Goal: Task Accomplishment & Management: Manage account settings

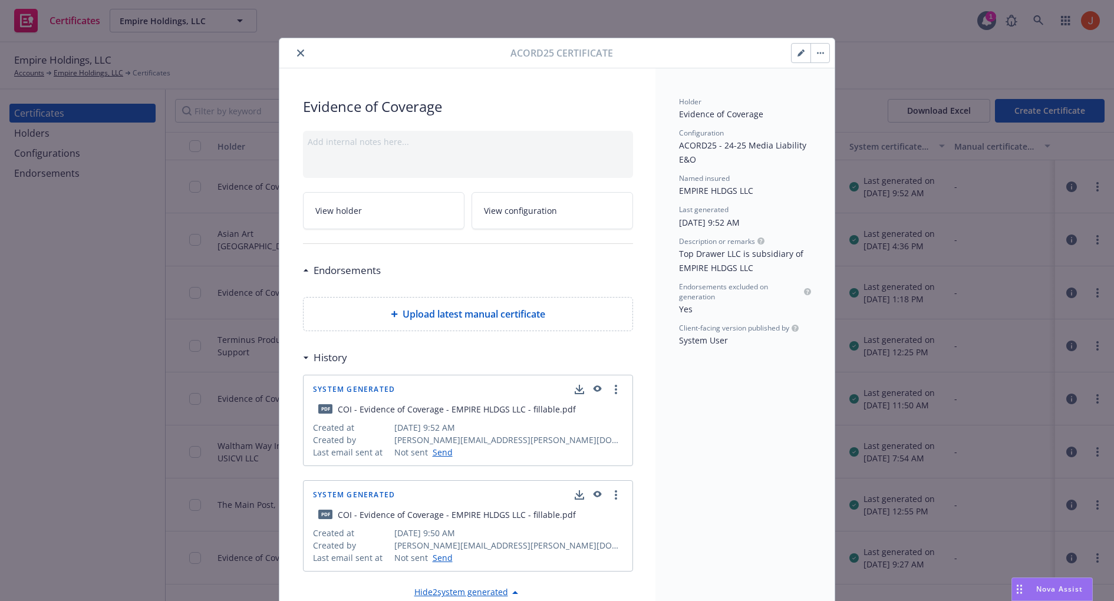
click at [601, 388] on icon "button" at bounding box center [596, 389] width 11 height 8
click at [596, 494] on icon "button" at bounding box center [597, 495] width 8 height 6
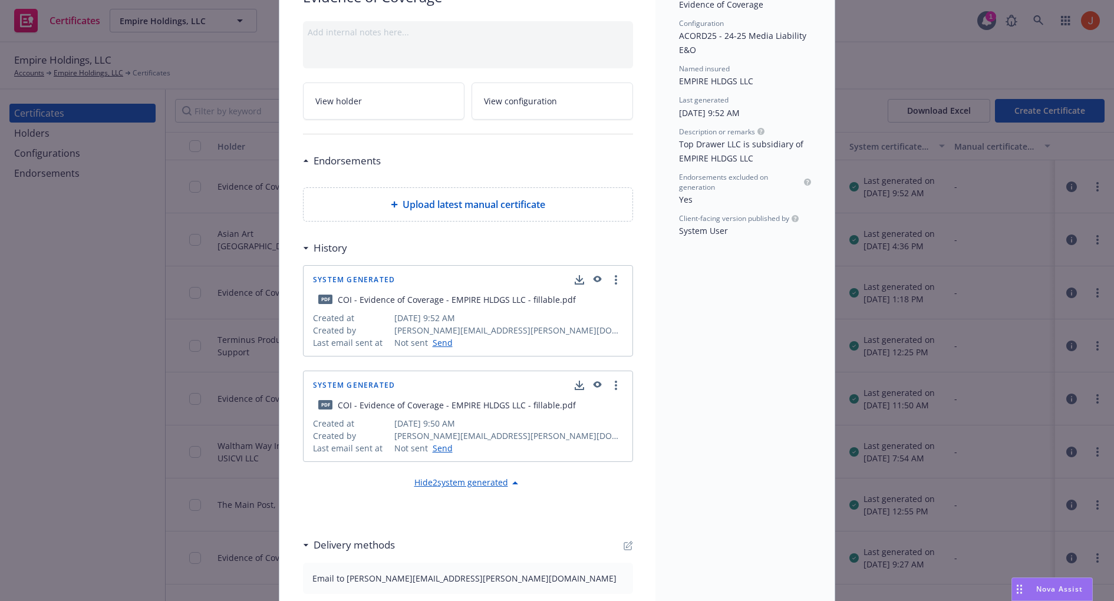
scroll to position [120, 0]
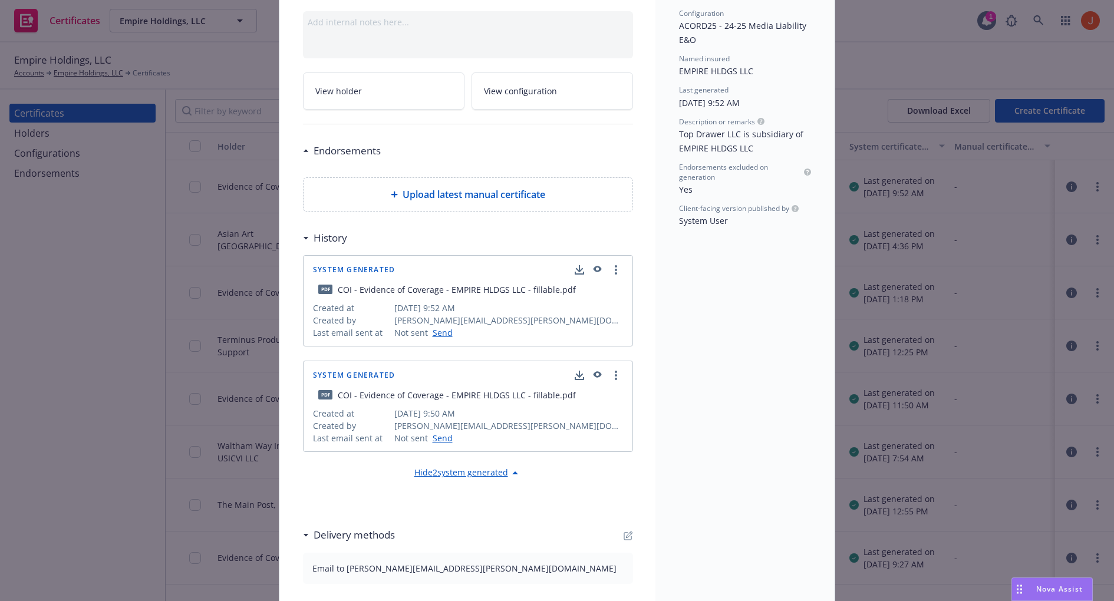
click at [512, 473] on icon at bounding box center [515, 473] width 14 height 14
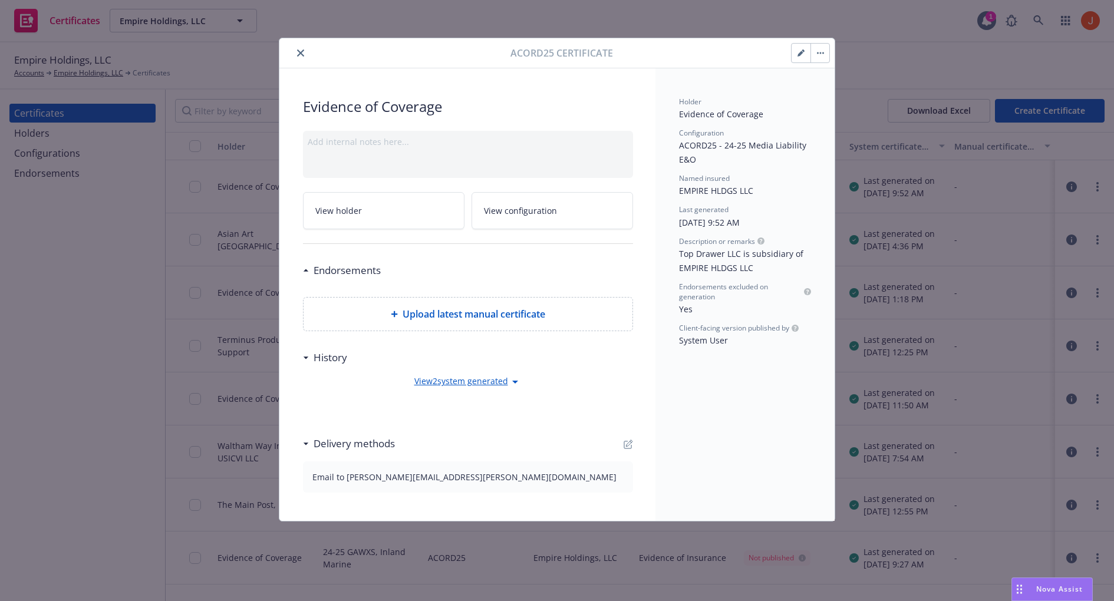
click at [513, 377] on icon at bounding box center [515, 382] width 14 height 14
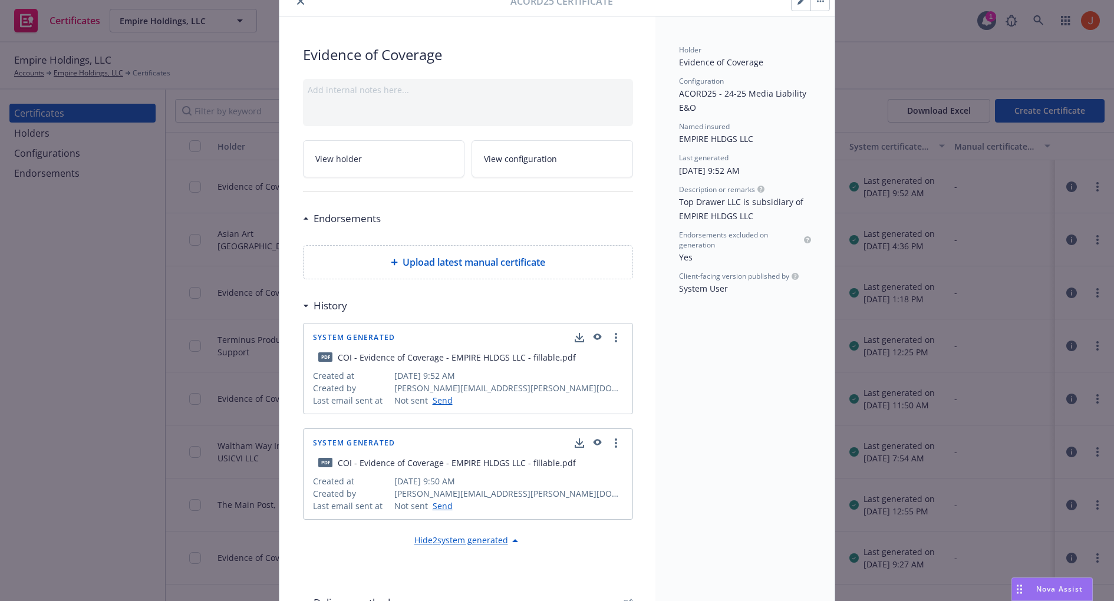
scroll to position [54, 0]
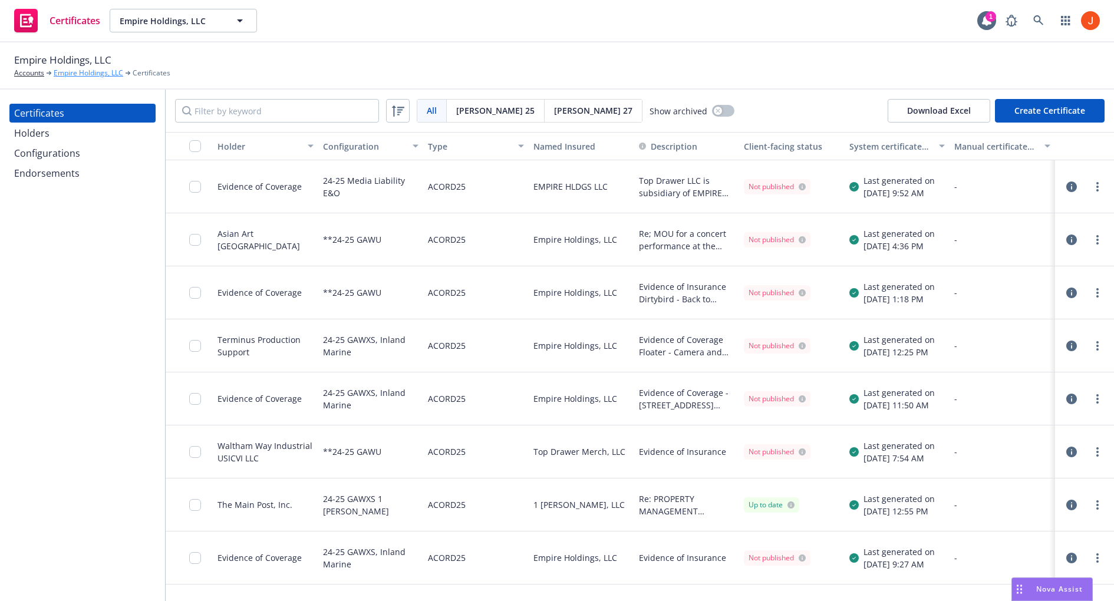
click at [79, 72] on link "Empire Holdings, LLC" at bounding box center [89, 73] width 70 height 11
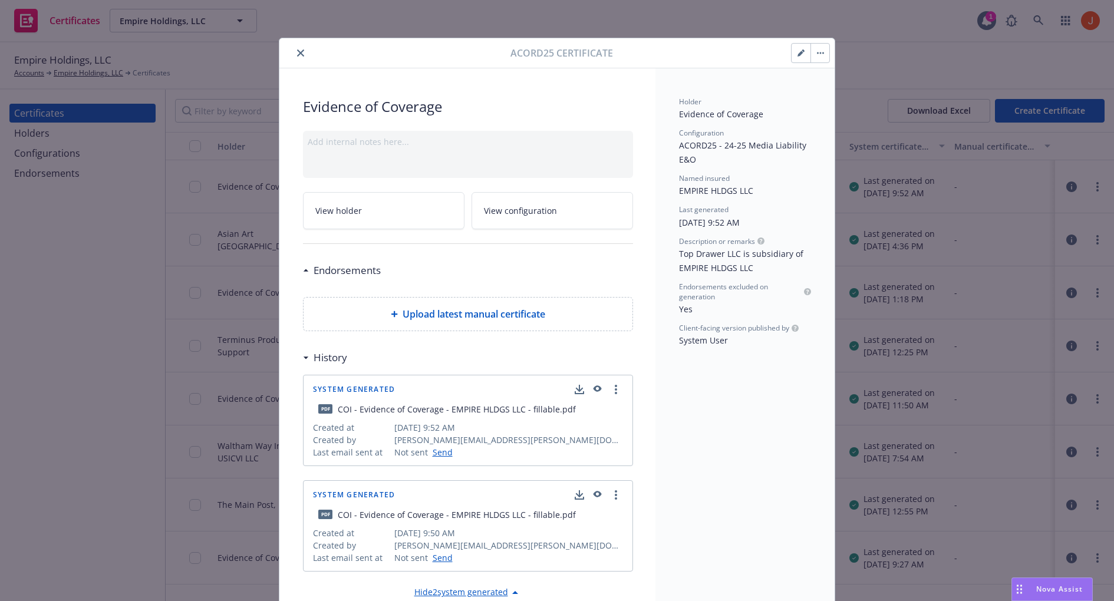
click at [301, 46] on button "close" at bounding box center [300, 53] width 14 height 14
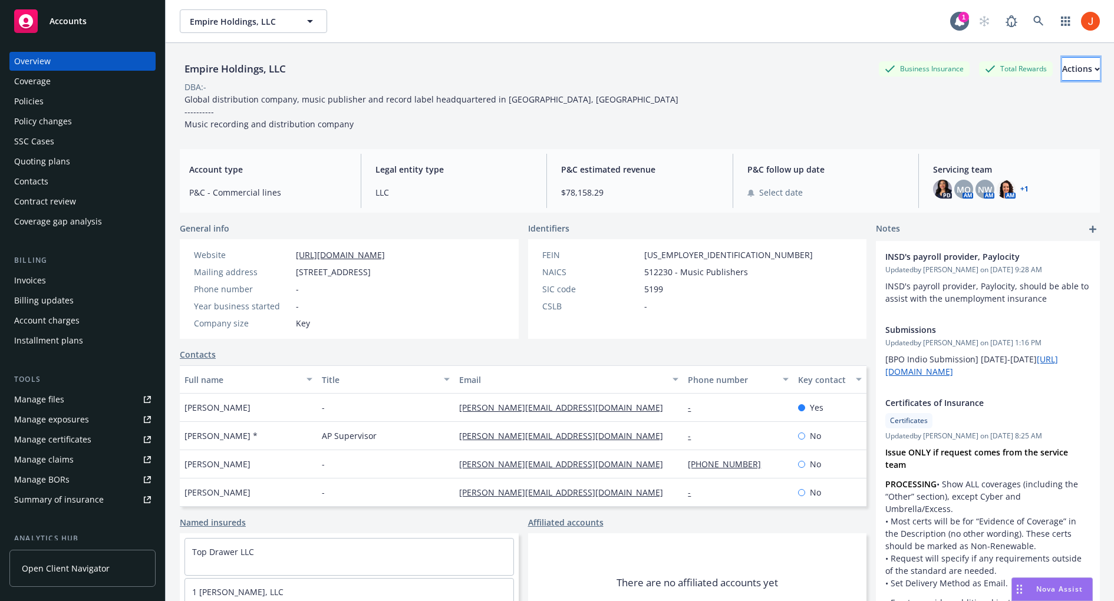
click at [1066, 75] on div "Actions" at bounding box center [1081, 69] width 38 height 22
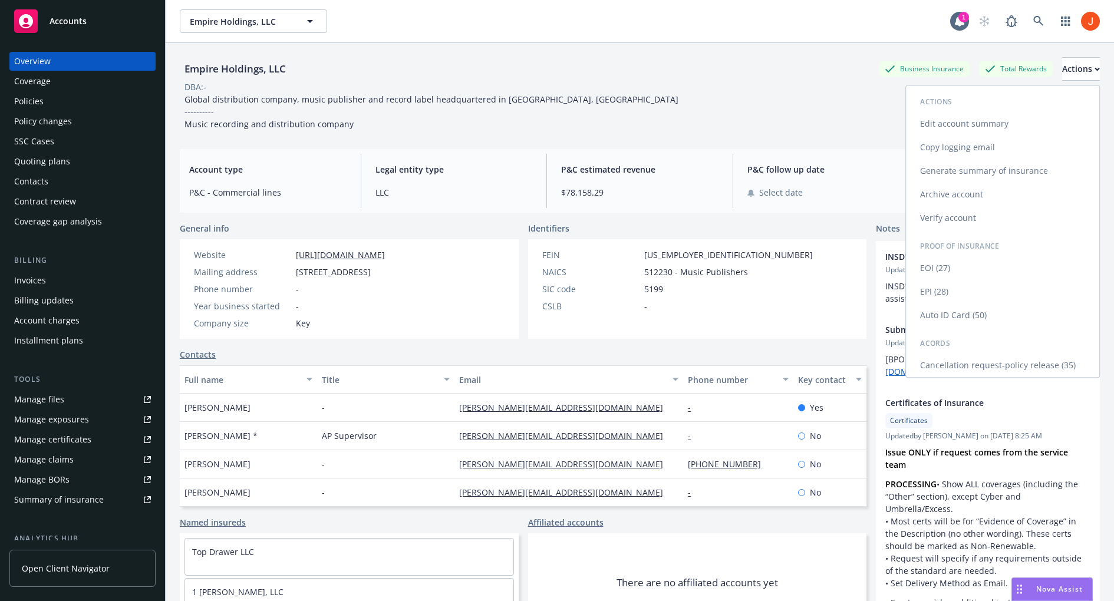
click at [1023, 118] on link "Edit account summary" at bounding box center [1002, 124] width 193 height 24
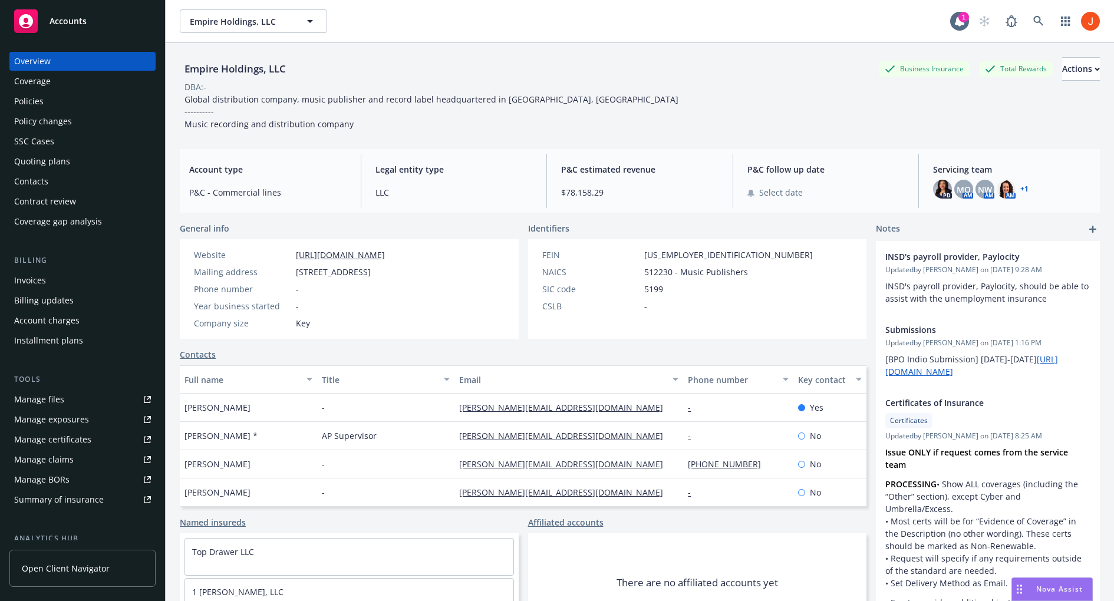
select select "US"
select select "LLC"
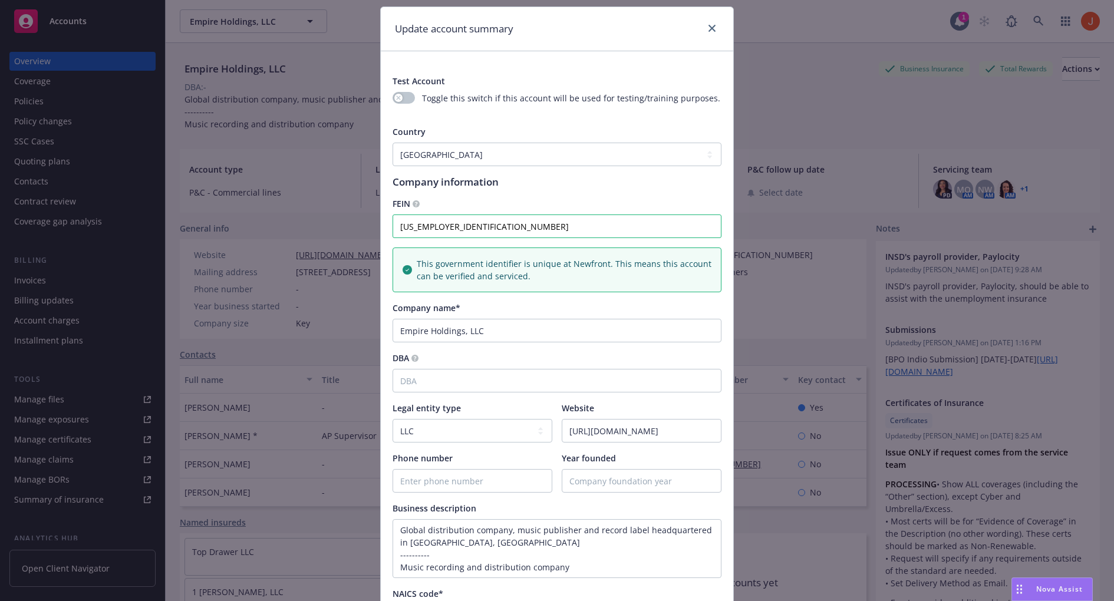
scroll to position [418, 0]
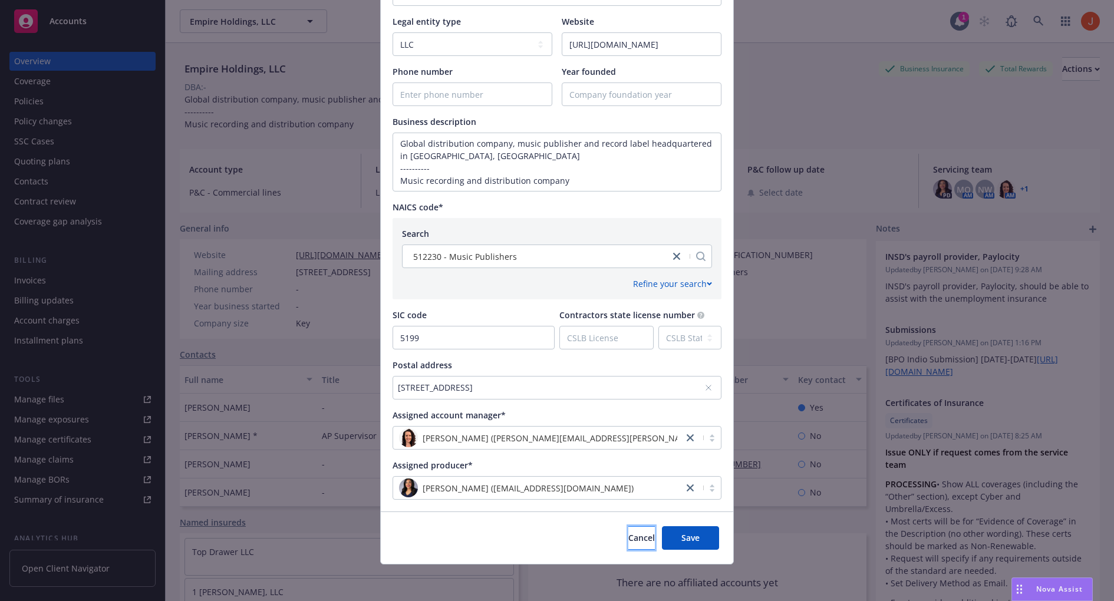
click at [628, 548] on button "Cancel" at bounding box center [641, 538] width 27 height 24
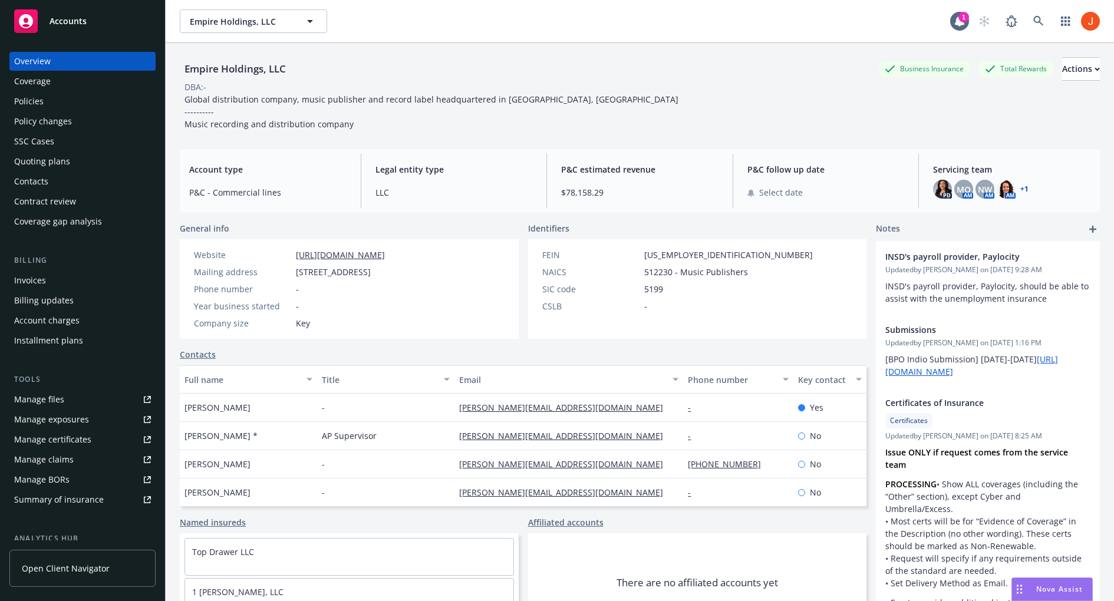
click at [55, 20] on span "Accounts" at bounding box center [68, 21] width 37 height 9
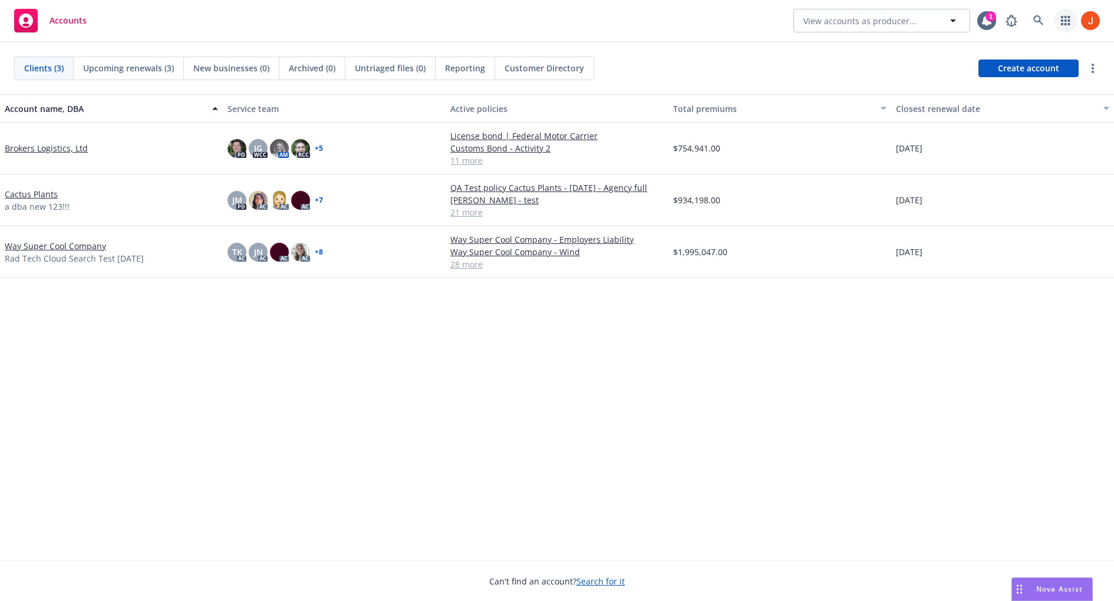
click at [1064, 28] on link "button" at bounding box center [1066, 21] width 24 height 24
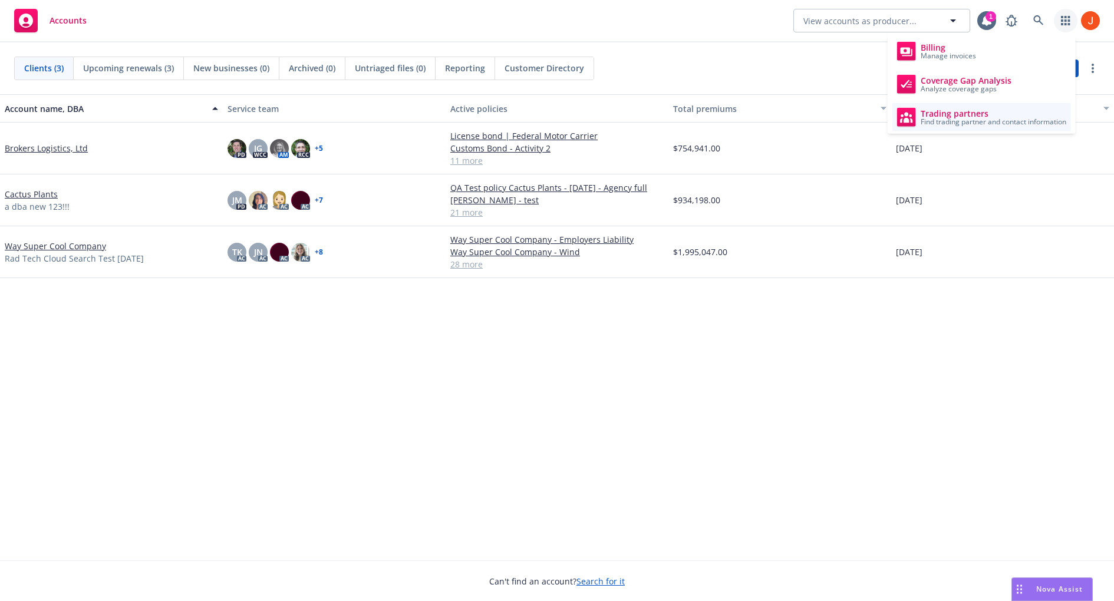
click at [989, 112] on span "Trading partners" at bounding box center [994, 113] width 146 height 9
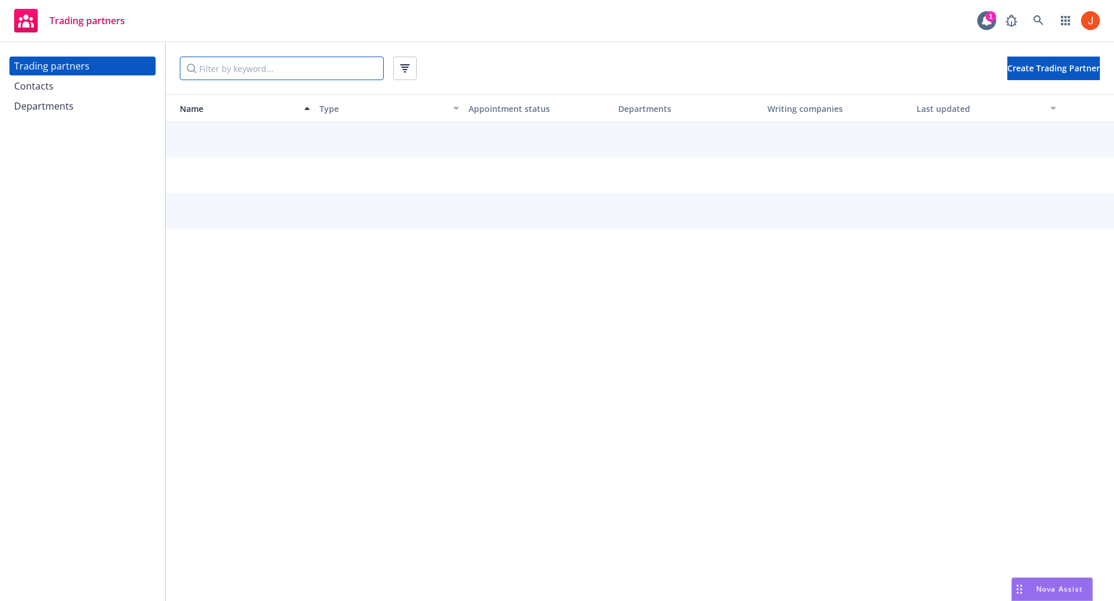
click at [290, 65] on input "Filter by keyword..." at bounding box center [282, 69] width 204 height 24
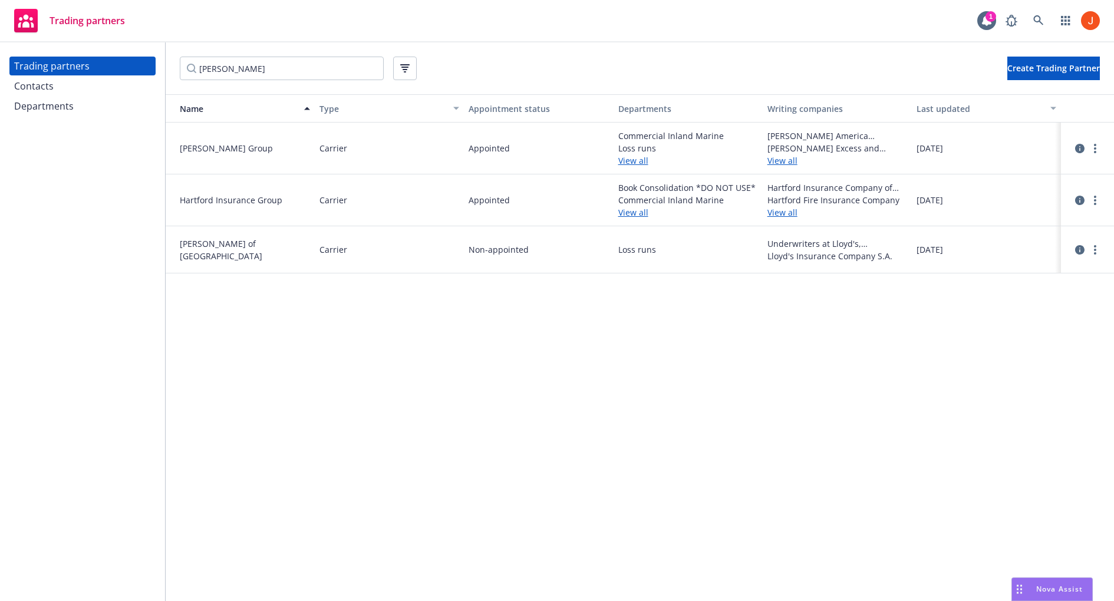
click at [233, 251] on span "Lloyd's of London" at bounding box center [245, 250] width 130 height 25
click at [1081, 250] on icon "circleInformation" at bounding box center [1079, 249] width 9 height 9
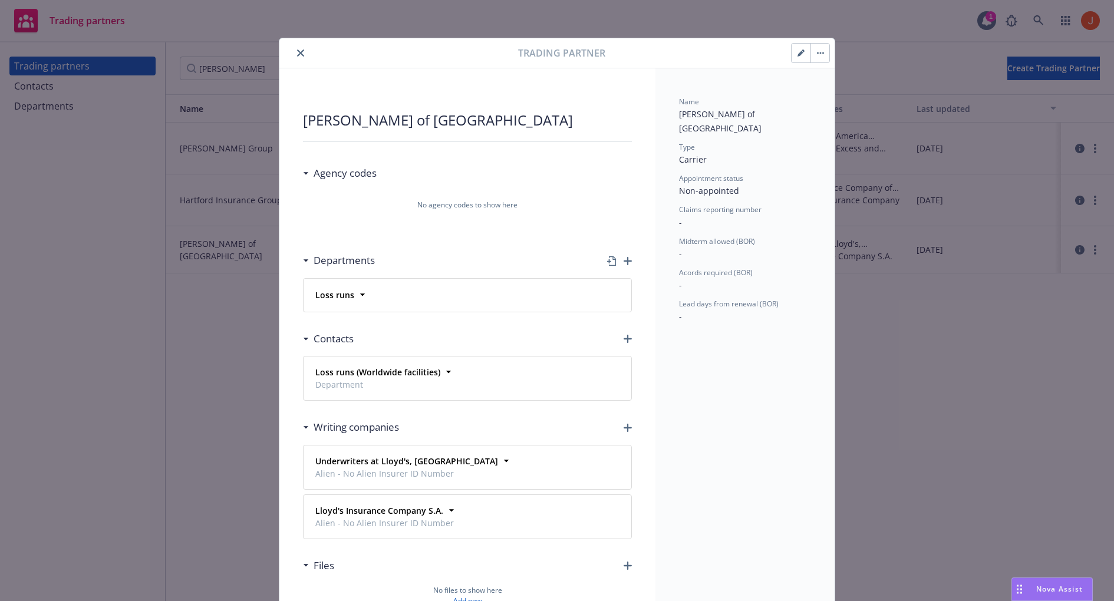
click at [819, 54] on button "button" at bounding box center [819, 53] width 19 height 19
click at [746, 89] on div "Name Lloyd's of London Type Carrier Appointment status Non-appointed Claims rep…" at bounding box center [744, 357] width 179 height 578
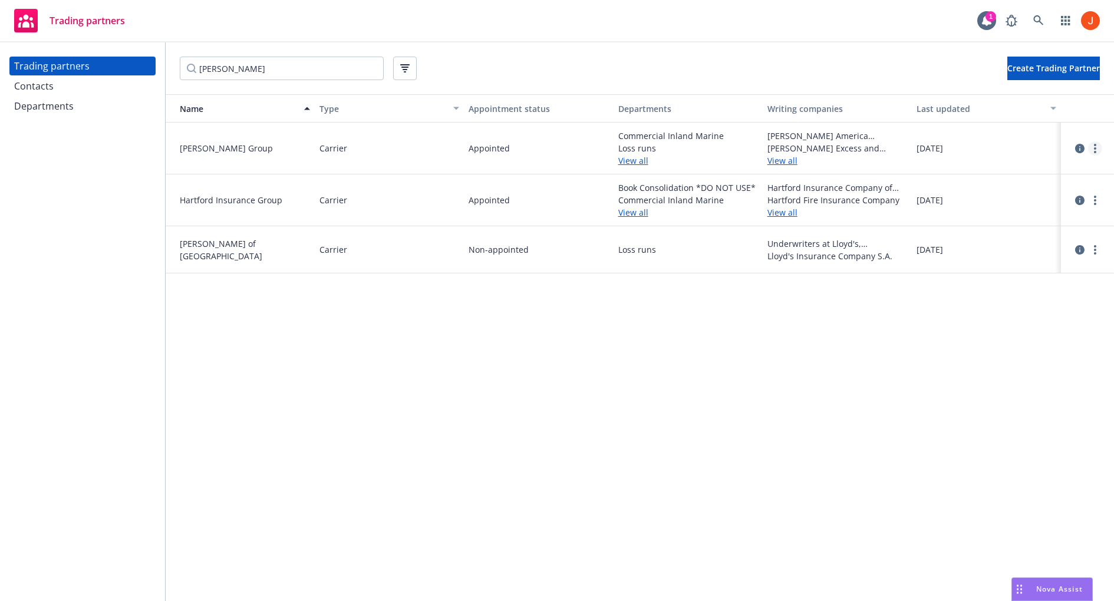
click at [1097, 144] on link "more" at bounding box center [1095, 148] width 14 height 14
click at [1080, 144] on icon "circleInformation" at bounding box center [1079, 148] width 9 height 9
click at [1080, 200] on icon "circleInformation" at bounding box center [1079, 200] width 9 height 9
click at [272, 61] on input "lloyd's" at bounding box center [282, 69] width 204 height 24
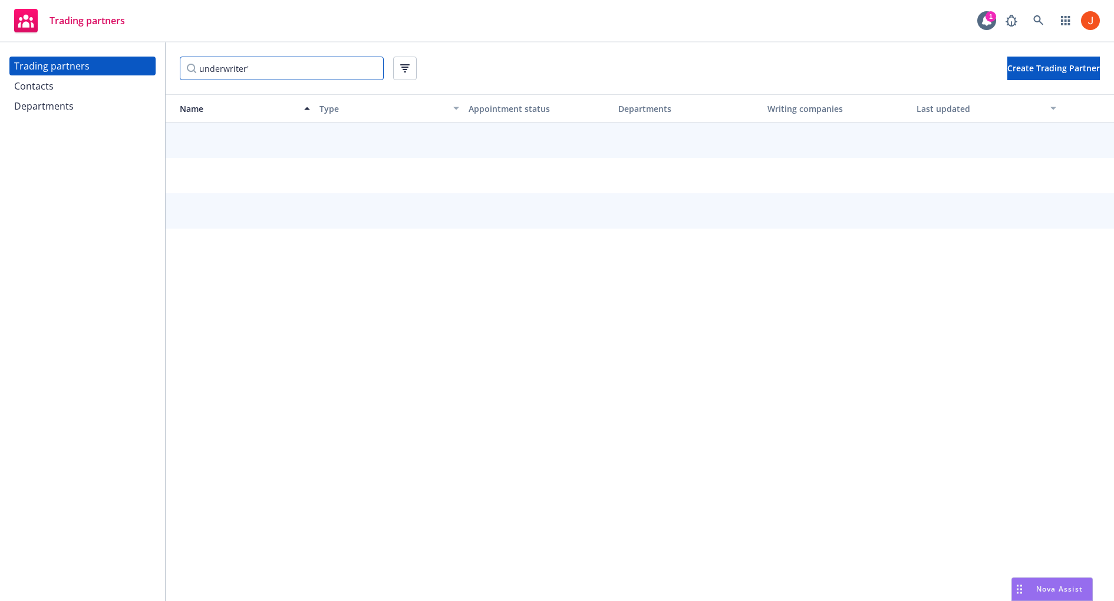
type input "underwriter's"
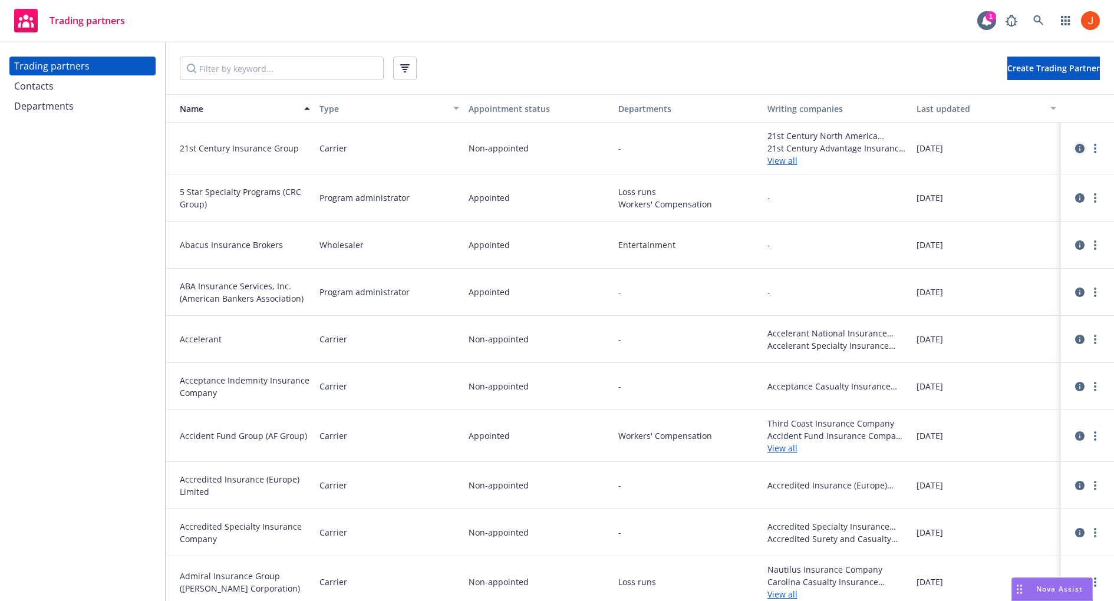
click at [1080, 150] on icon "circleInformation" at bounding box center [1079, 148] width 9 height 9
click at [1076, 245] on icon "circleInformation" at bounding box center [1079, 244] width 9 height 9
click at [1078, 339] on icon "circleInformation" at bounding box center [1079, 339] width 9 height 9
click at [1078, 386] on icon "circleInformation" at bounding box center [1079, 386] width 9 height 9
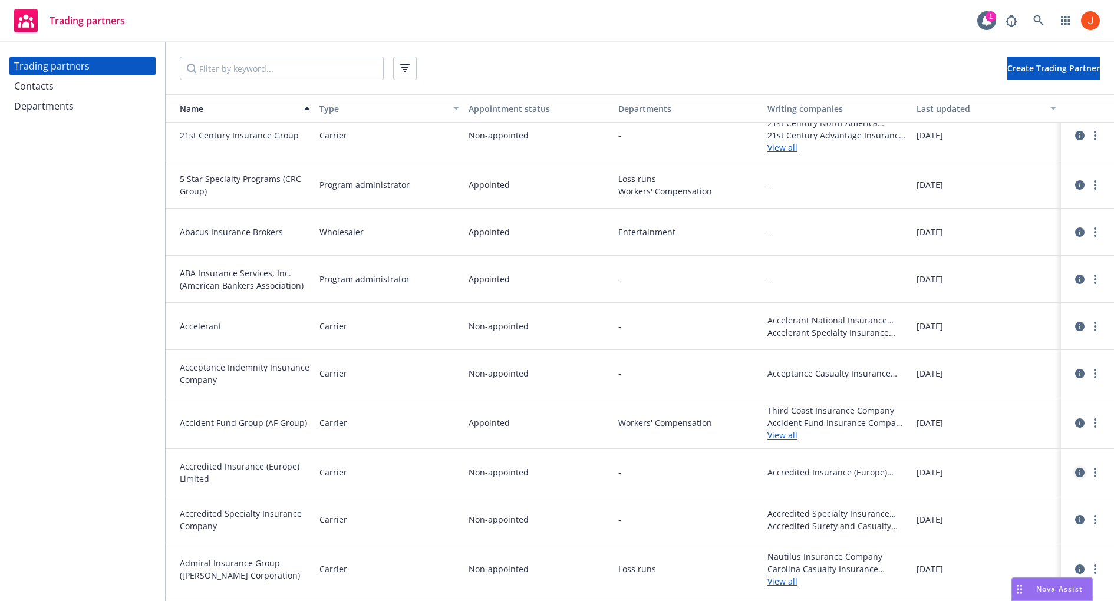
click at [1077, 470] on icon "circleInformation" at bounding box center [1079, 472] width 9 height 9
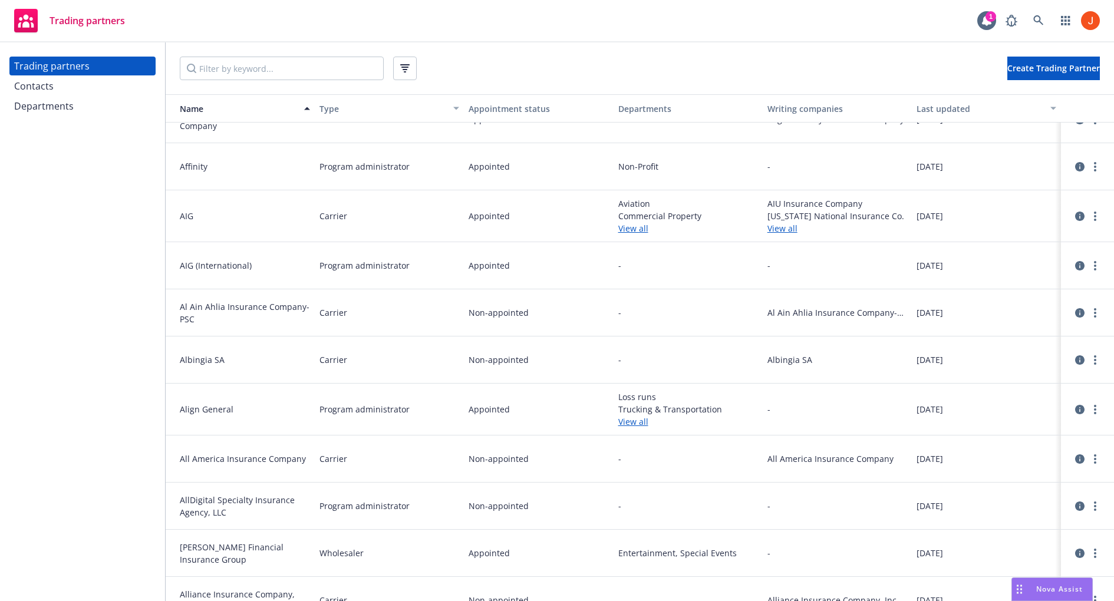
scroll to position [580, 0]
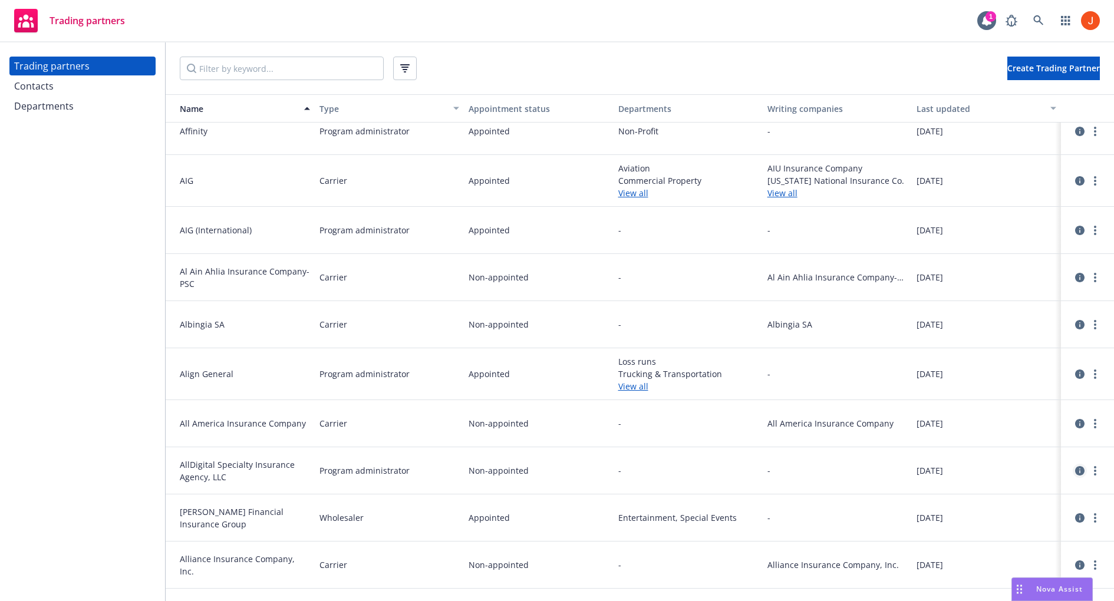
click at [1081, 470] on icon "circleInformation" at bounding box center [1079, 470] width 9 height 9
click at [283, 68] on input "Filter by keyword..." at bounding box center [282, 69] width 204 height 24
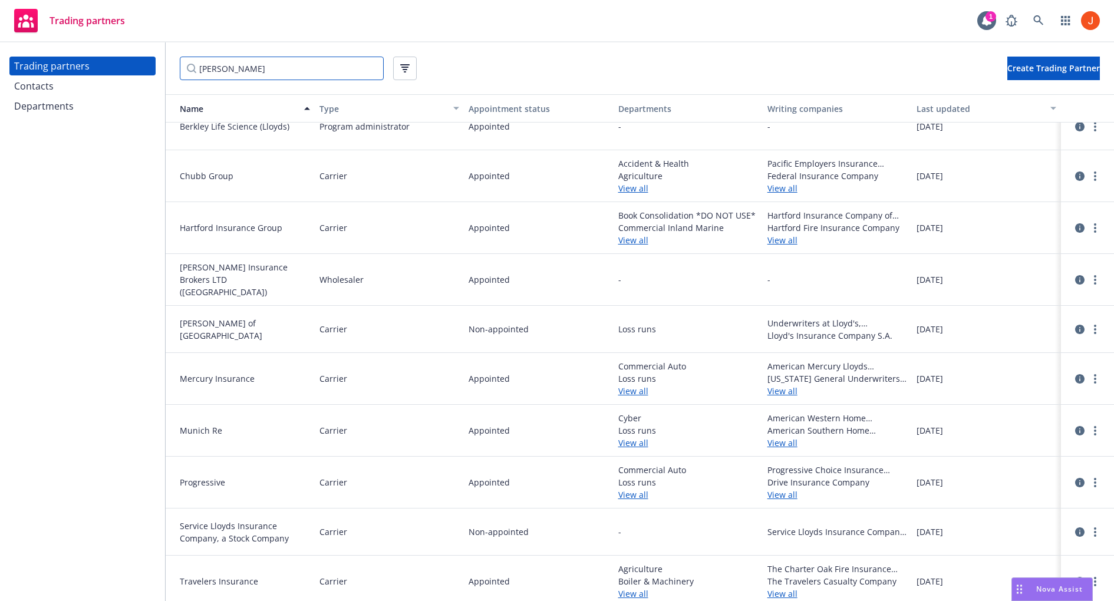
scroll to position [104, 0]
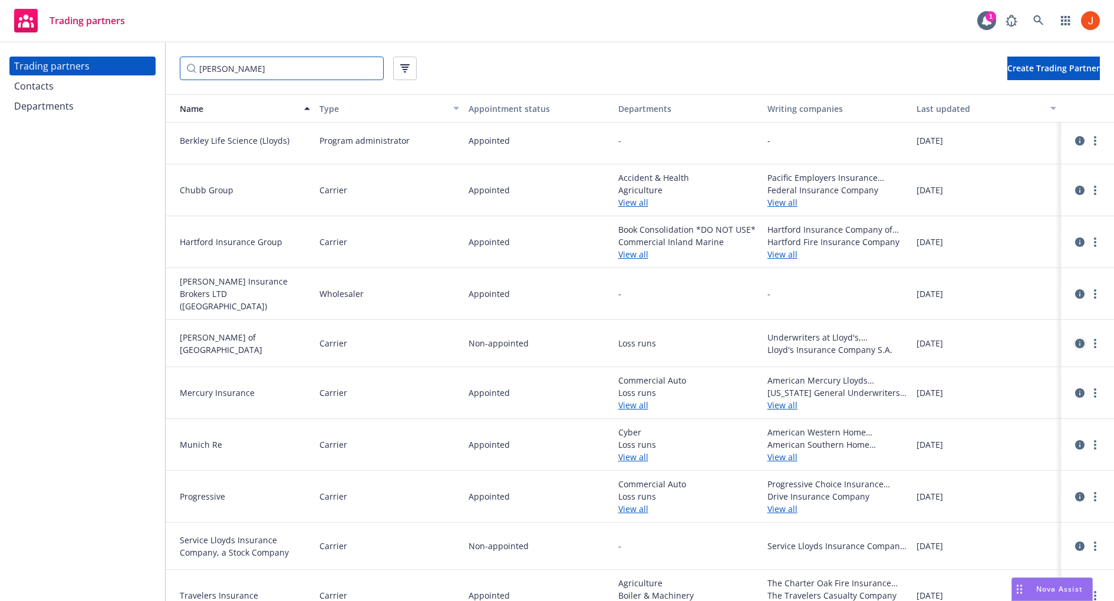
type input "lloyd"
click at [1080, 341] on icon "circleInformation" at bounding box center [1079, 343] width 9 height 9
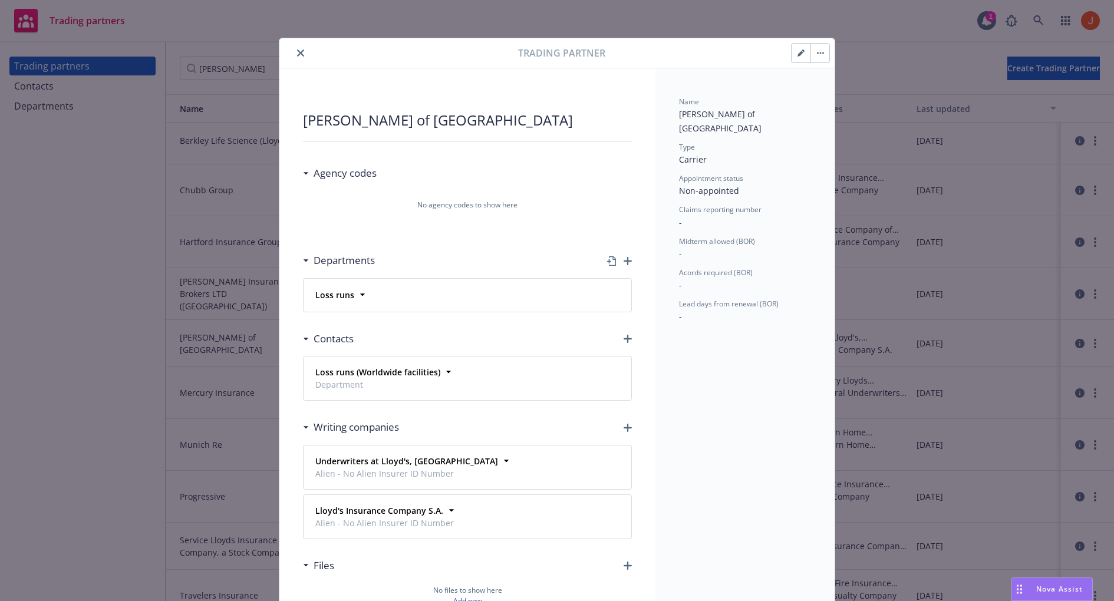
scroll to position [35, 0]
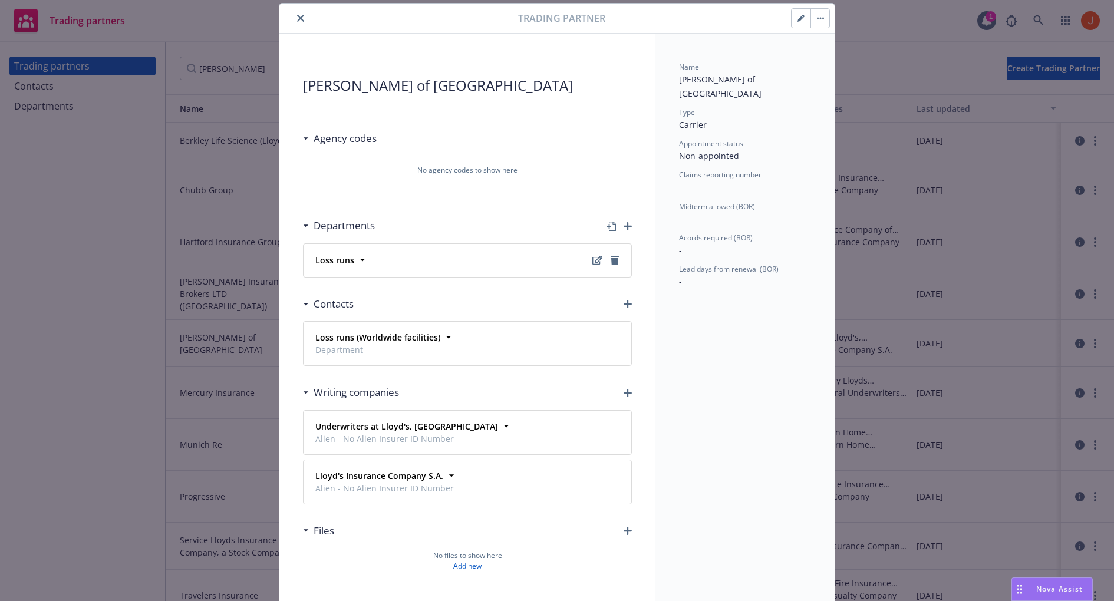
click at [547, 251] on div "Loss runs" at bounding box center [468, 260] width 314 height 19
click at [366, 260] on icon at bounding box center [363, 260] width 12 height 12
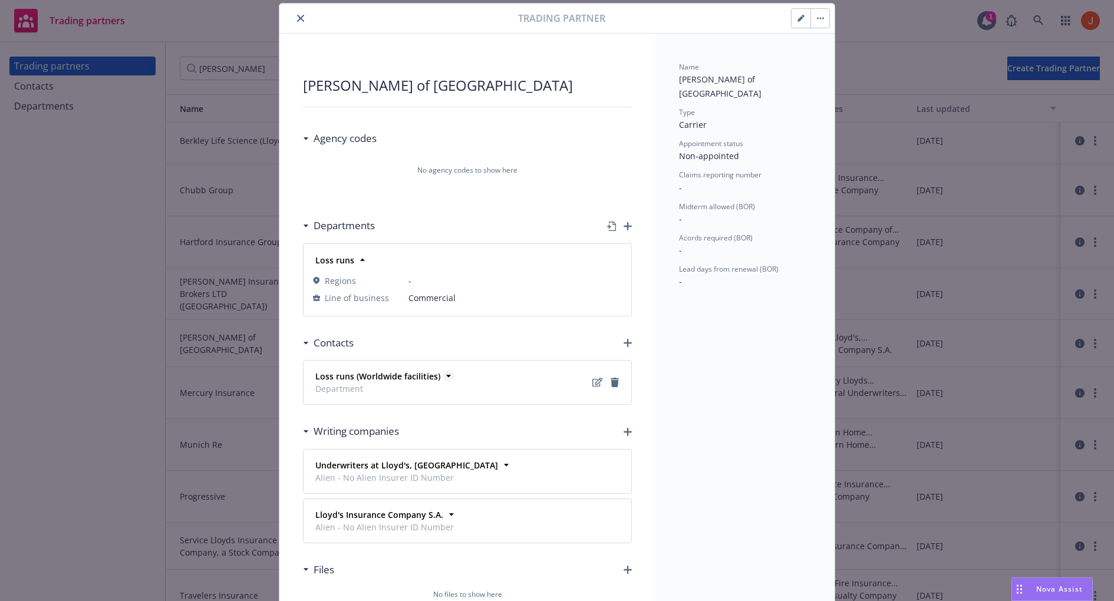
click at [444, 375] on icon at bounding box center [449, 376] width 12 height 12
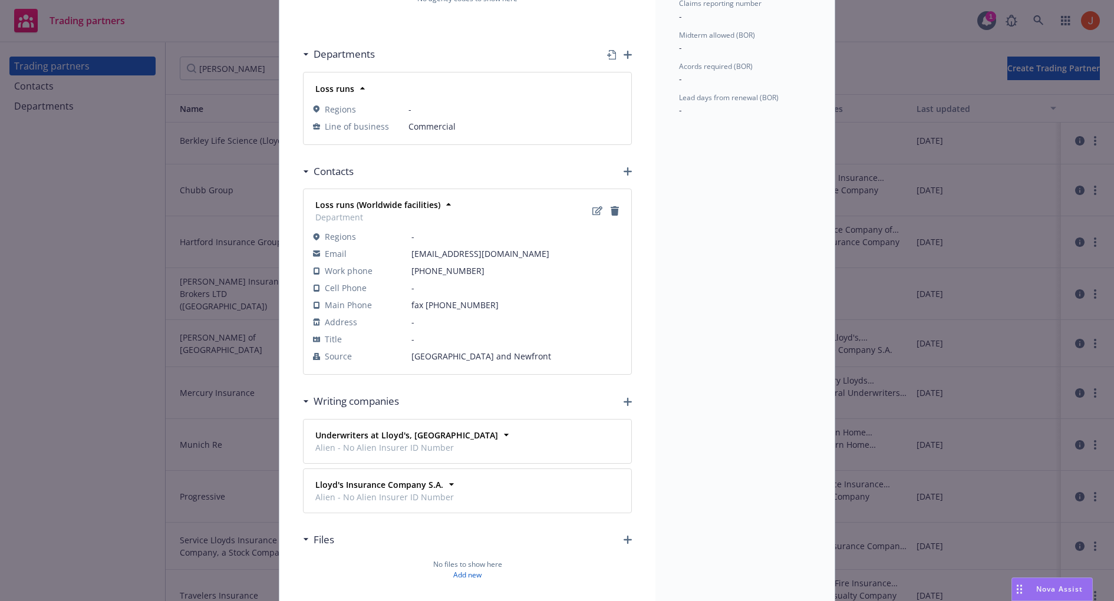
scroll to position [229, 0]
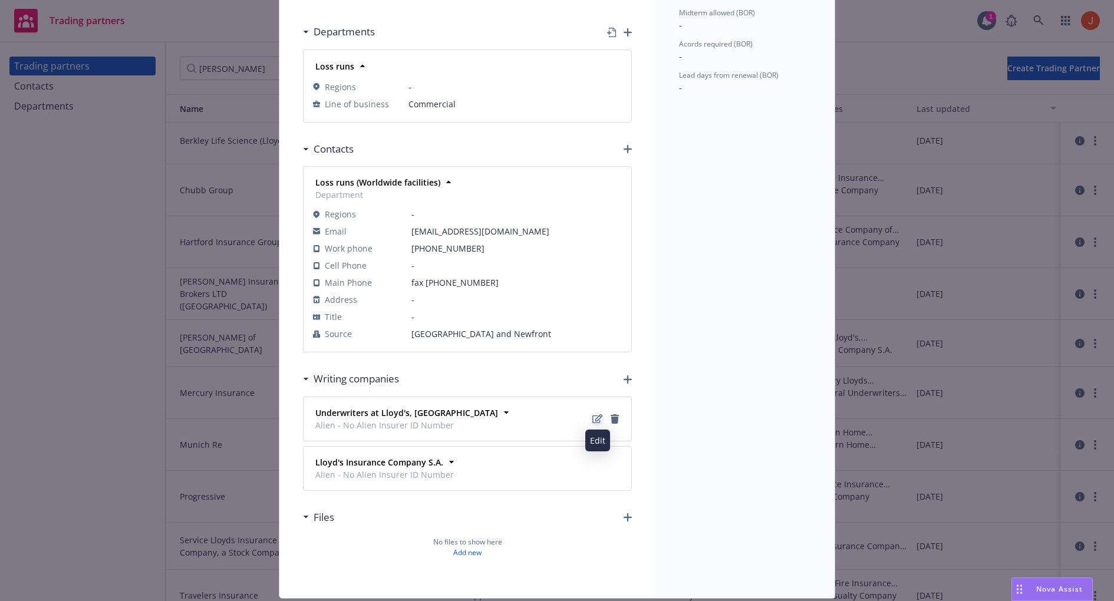
click at [599, 417] on icon "Edit" at bounding box center [597, 418] width 10 height 9
select select "XV"
select select "A"
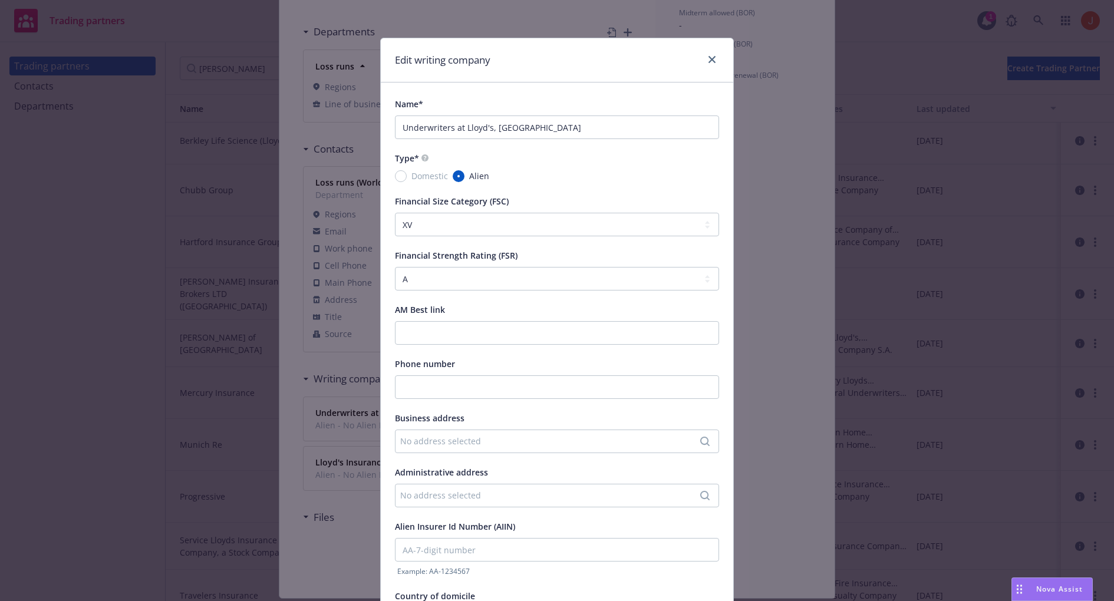
scroll to position [143, 0]
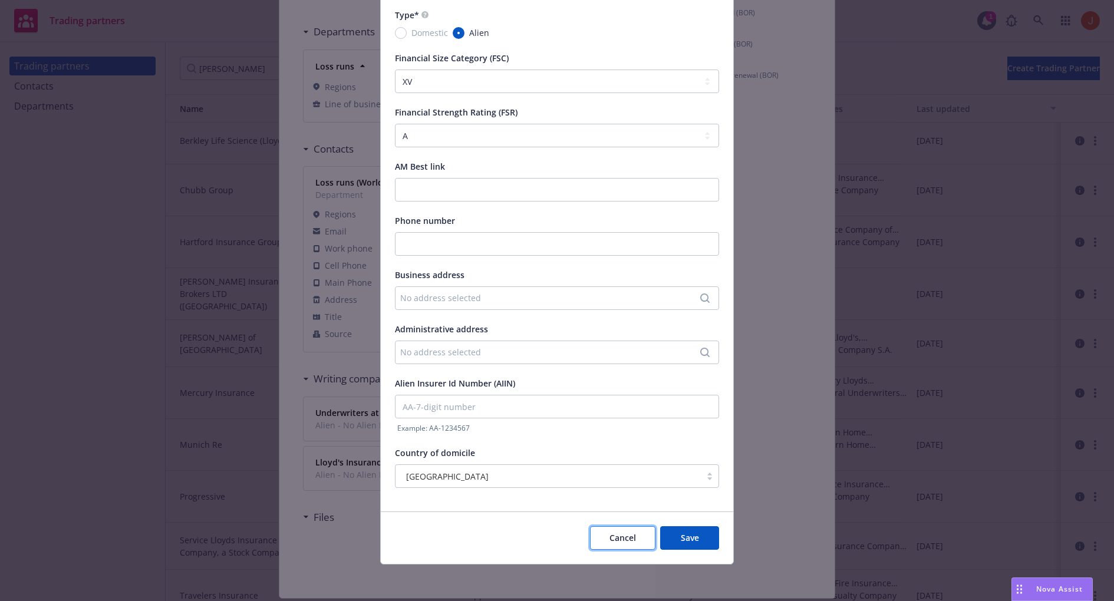
click at [634, 542] on span "Cancel" at bounding box center [622, 537] width 27 height 11
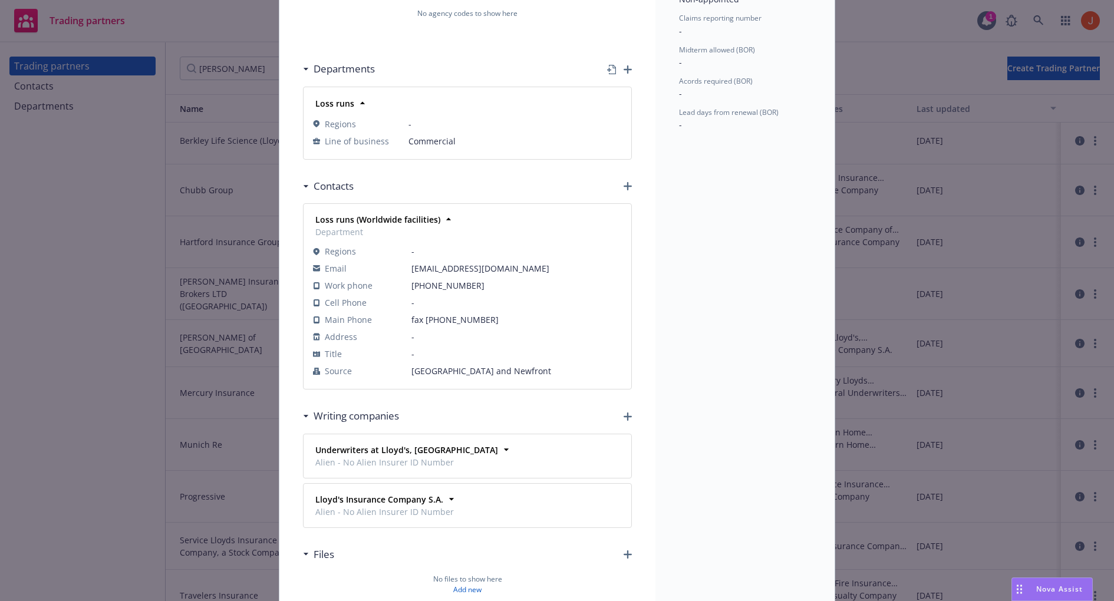
scroll to position [183, 0]
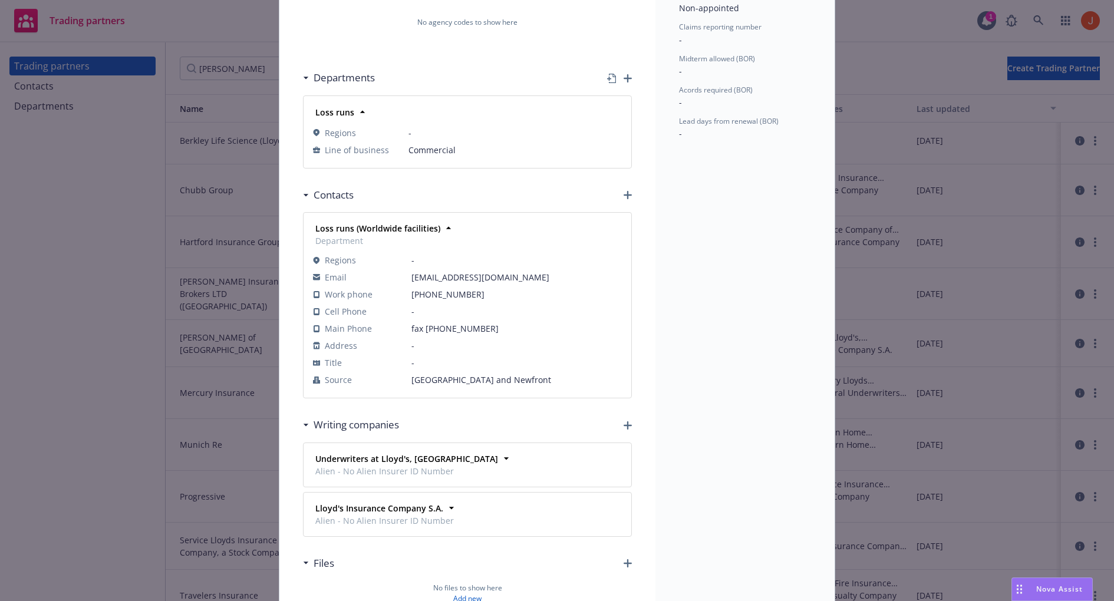
click at [235, 121] on div "Trading partner Lloyd's of London Agency codes No agency codes to show here Dep…" at bounding box center [557, 300] width 1114 height 601
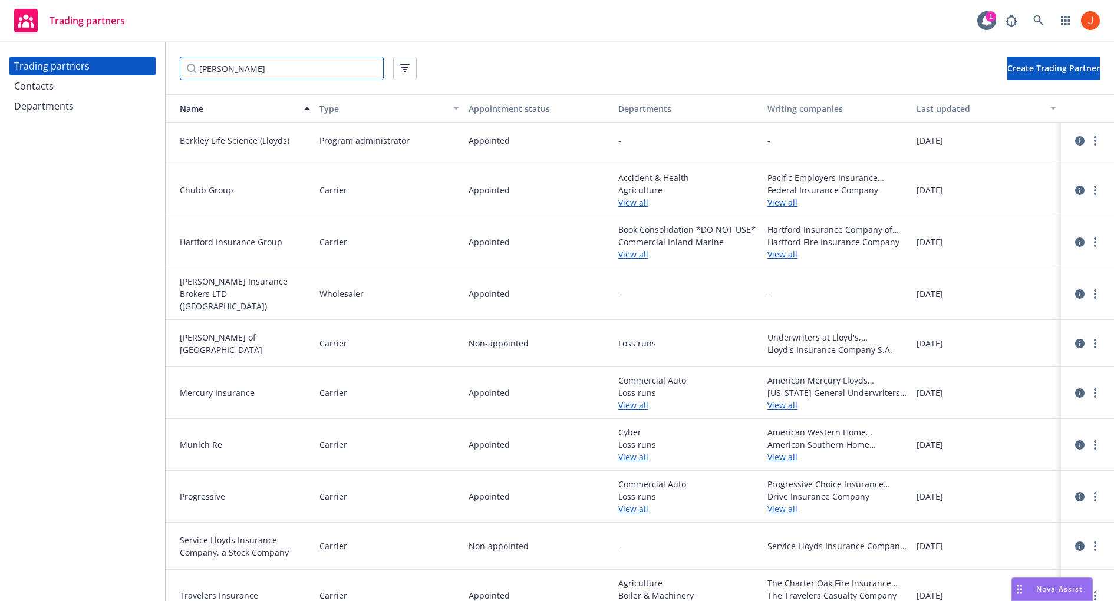
click at [247, 76] on input "lloyd" at bounding box center [282, 69] width 204 height 24
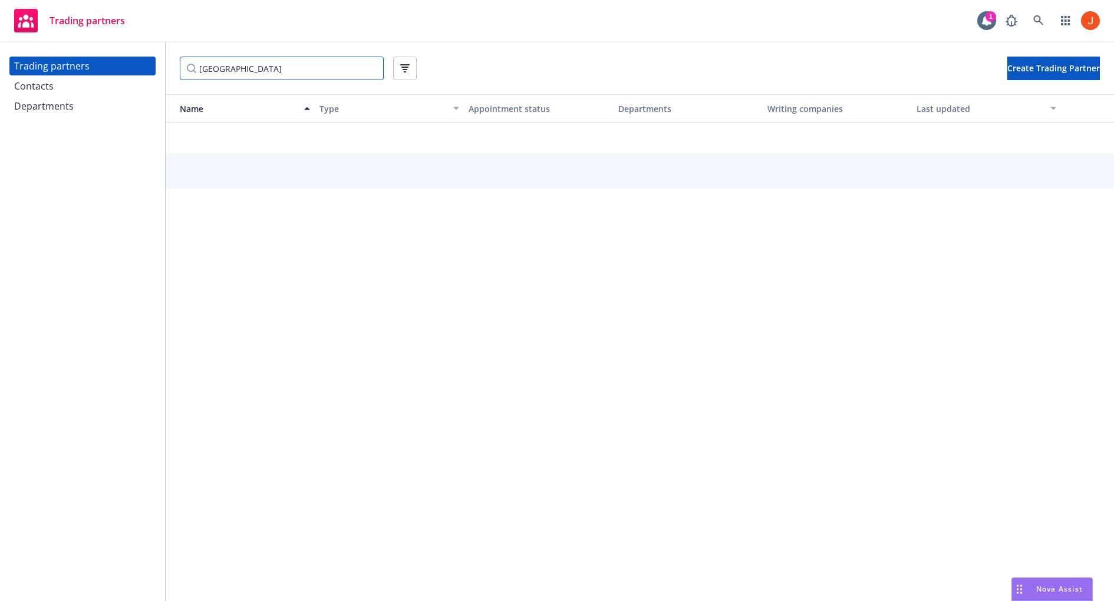
type input "hartford"
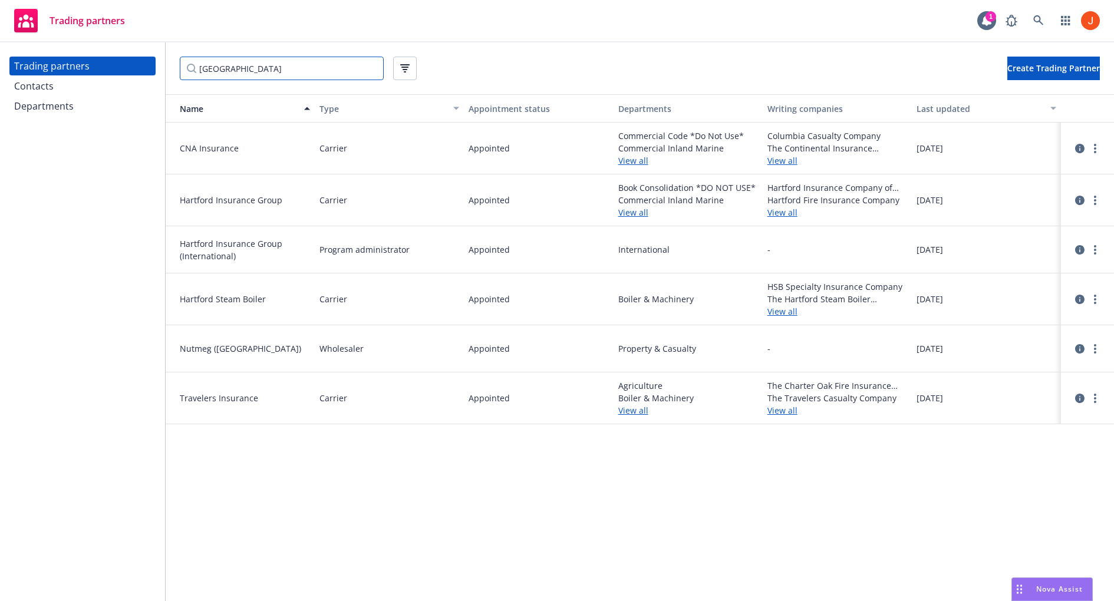
scroll to position [0, 0]
click at [1081, 202] on icon "circleInformation" at bounding box center [1079, 200] width 9 height 9
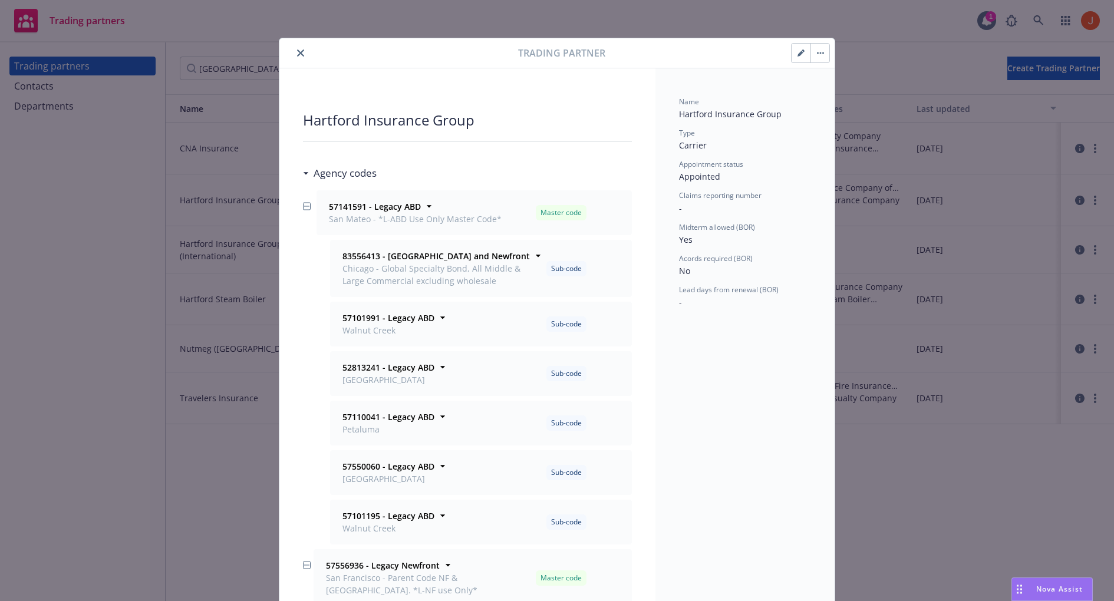
click at [304, 51] on icon "close" at bounding box center [300, 53] width 7 height 7
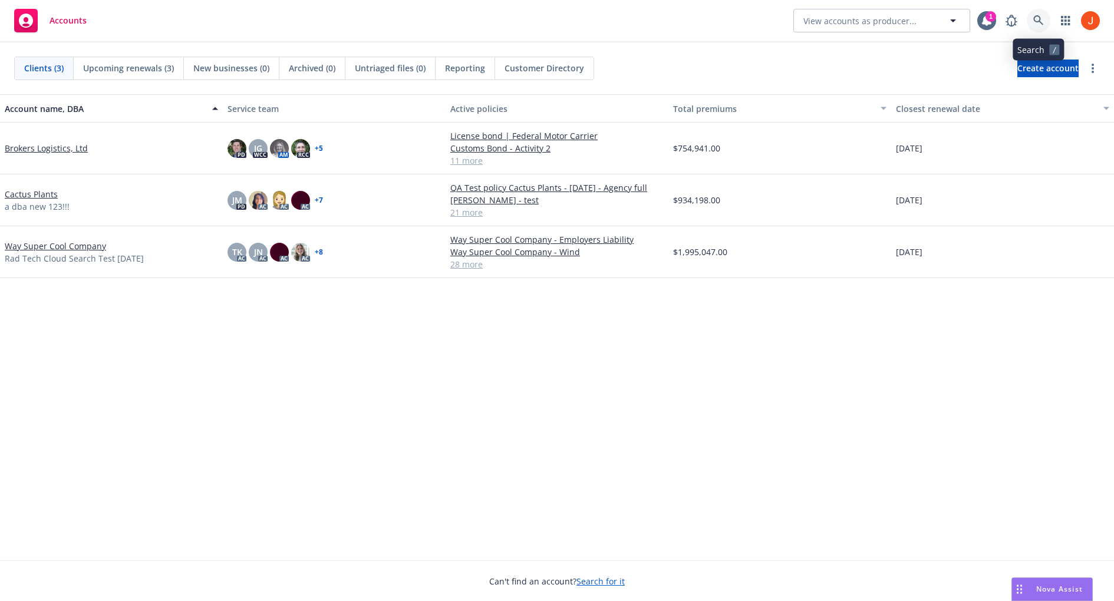
click at [1035, 23] on icon at bounding box center [1038, 20] width 11 height 11
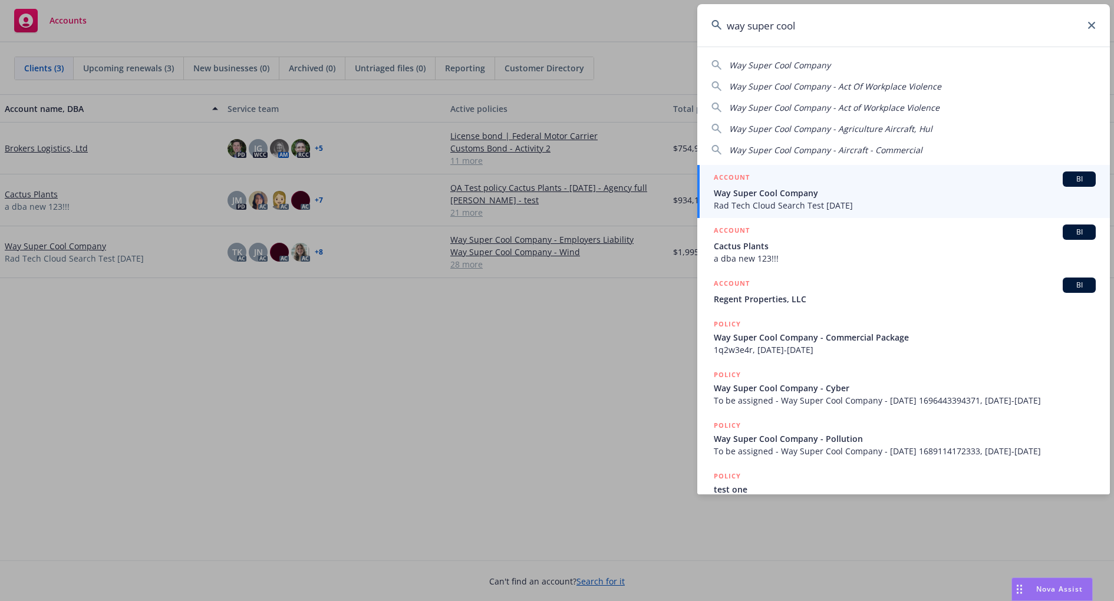
type input "way super cool"
click at [817, 193] on span "Way Super Cool Company" at bounding box center [905, 193] width 382 height 12
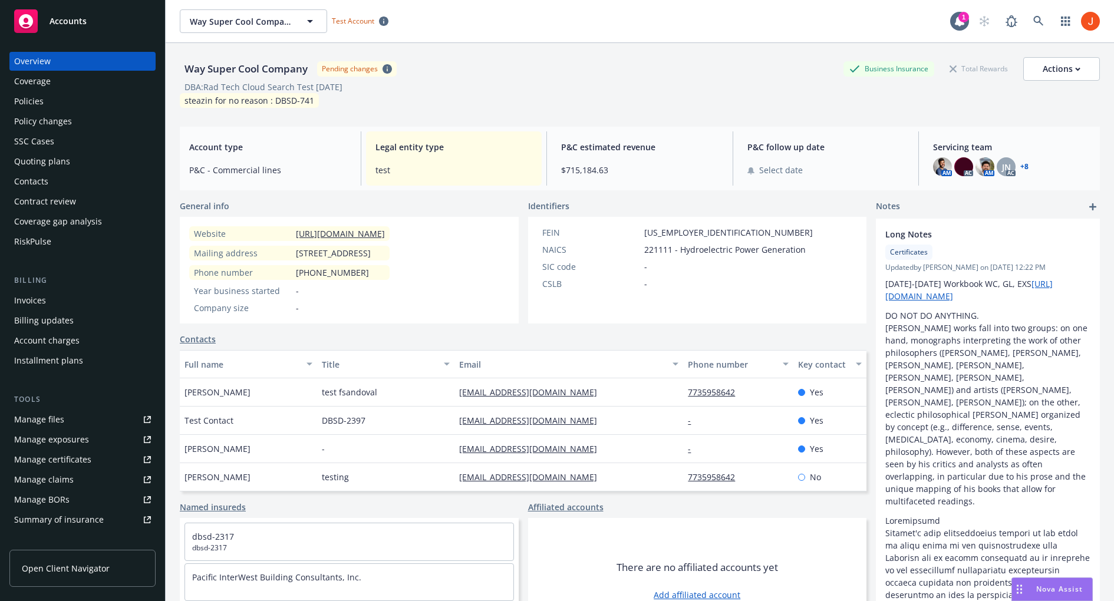
click at [69, 457] on div "Manage certificates" at bounding box center [52, 459] width 77 height 19
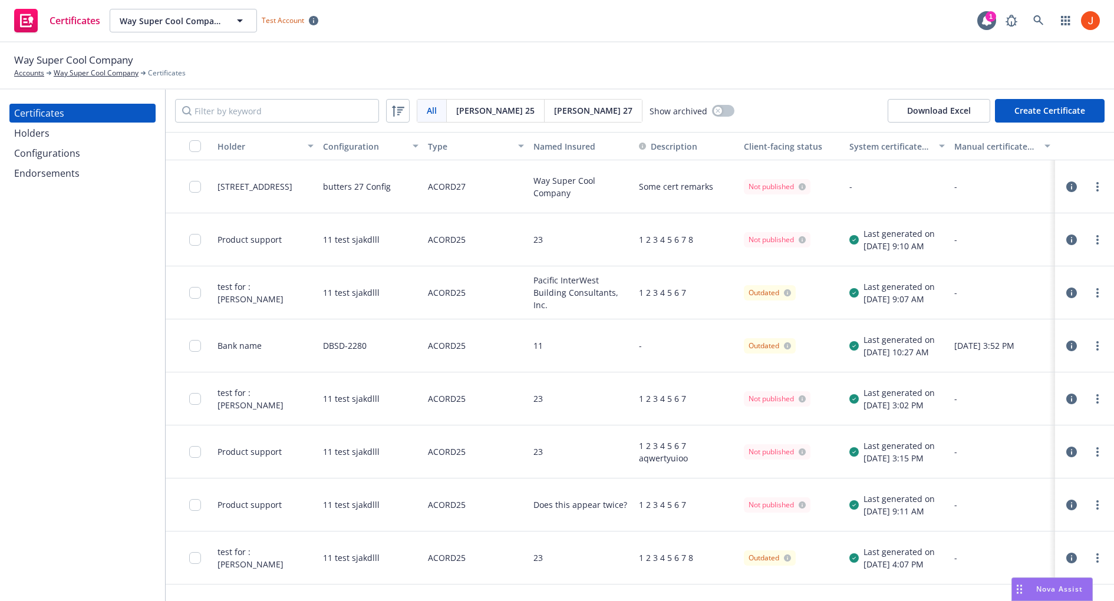
click at [1070, 239] on icon "button" at bounding box center [1071, 240] width 11 height 11
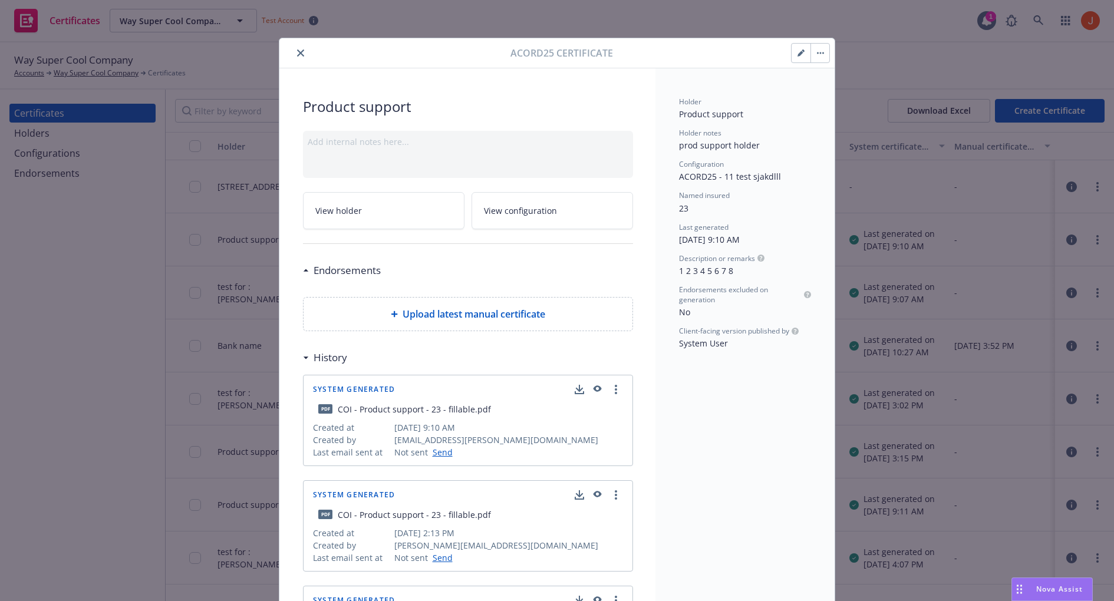
click at [600, 387] on icon "button" at bounding box center [597, 389] width 8 height 6
